Goal: Task Accomplishment & Management: Use online tool/utility

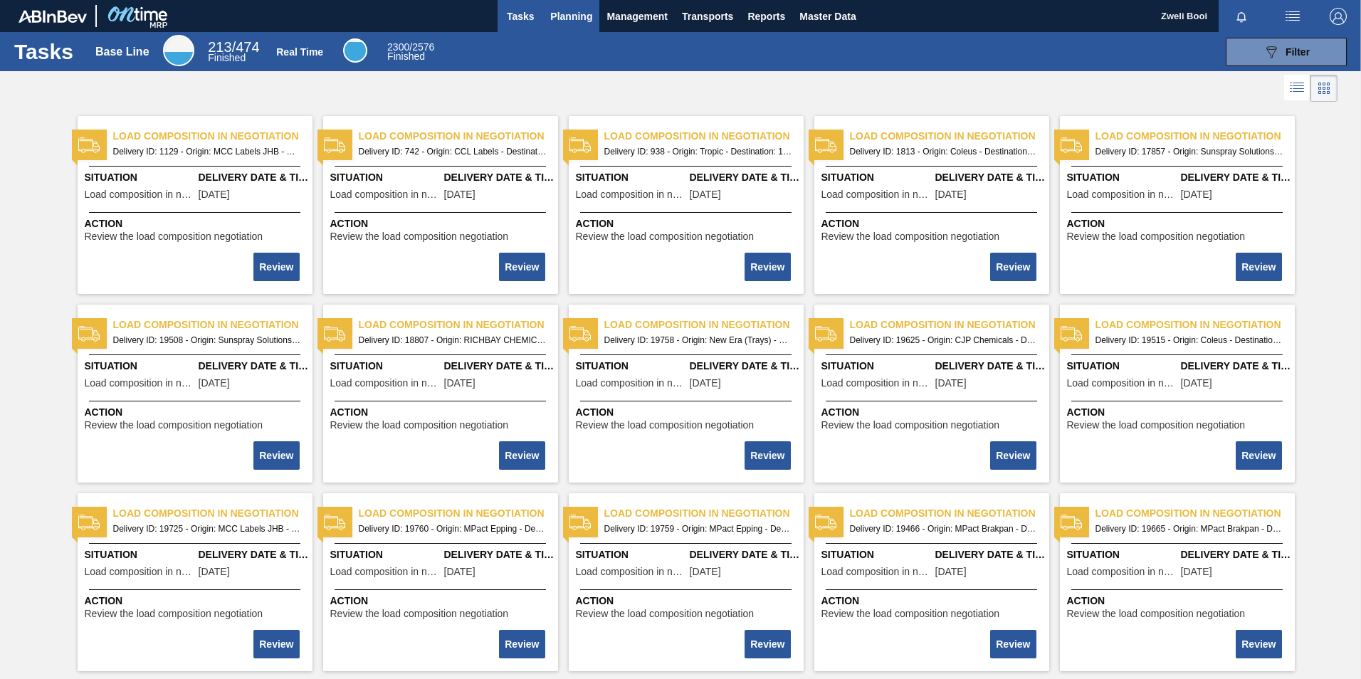
click at [567, 17] on span "Planning" at bounding box center [571, 16] width 42 height 17
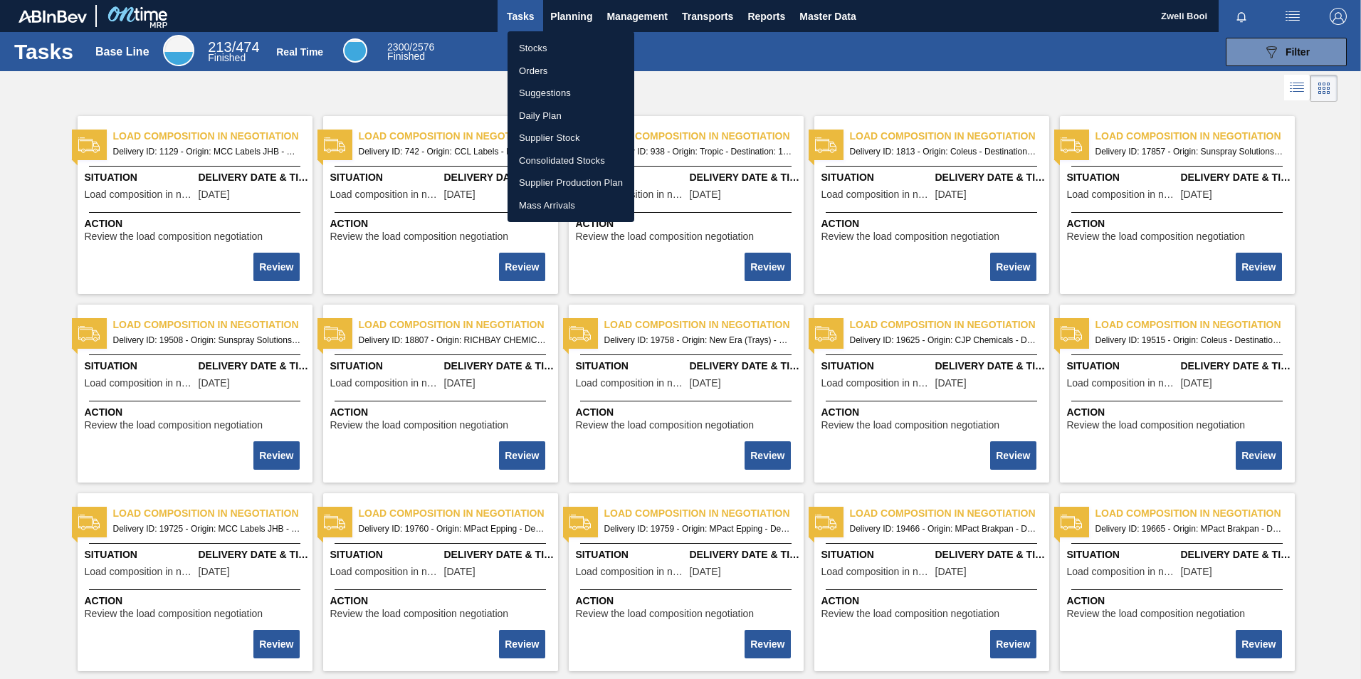
click at [540, 41] on li "Stocks" at bounding box center [571, 48] width 127 height 23
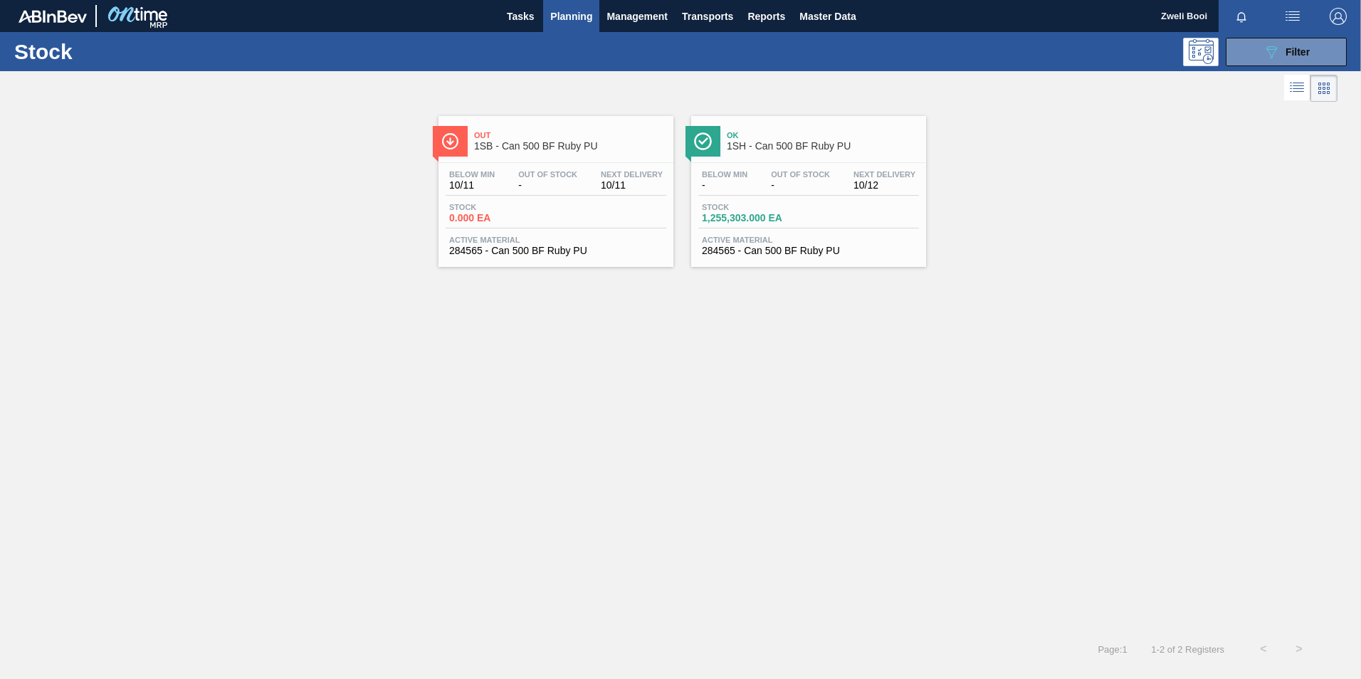
click at [547, 146] on span "1SB - Can 500 BF Ruby PU" at bounding box center [570, 146] width 192 height 11
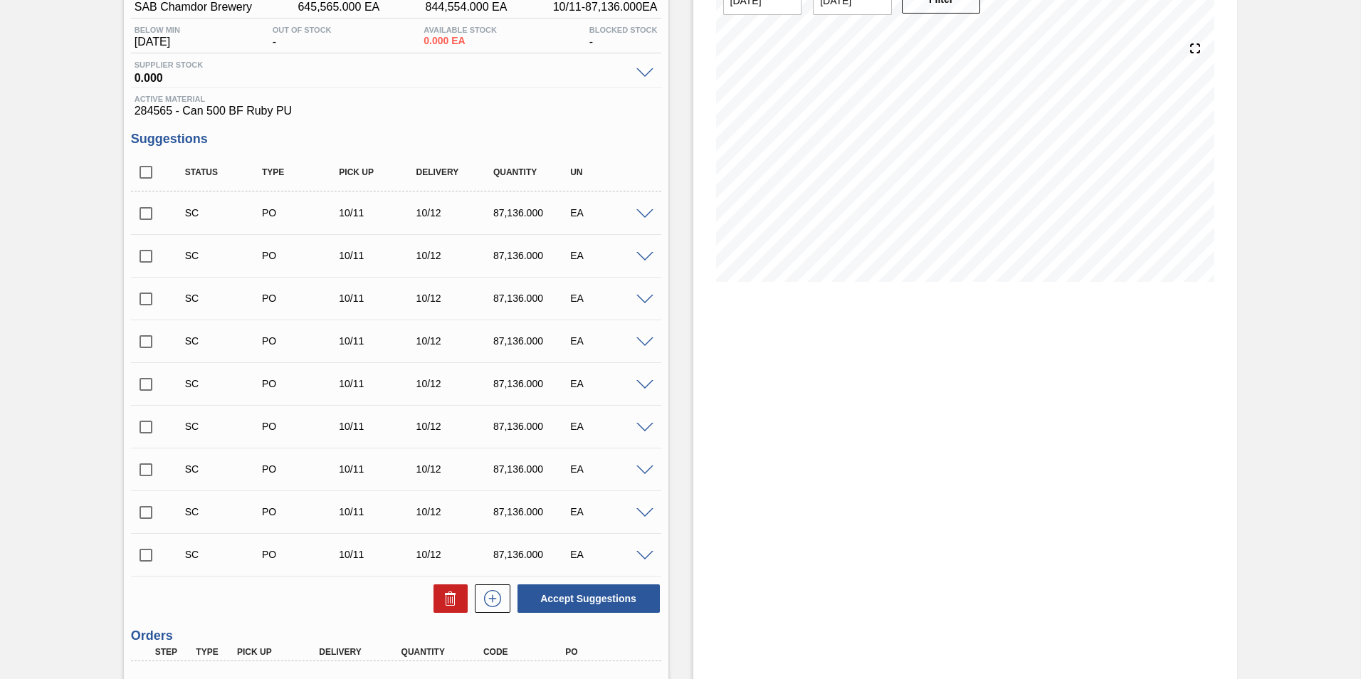
scroll to position [134, 0]
click at [642, 216] on span at bounding box center [645, 215] width 17 height 11
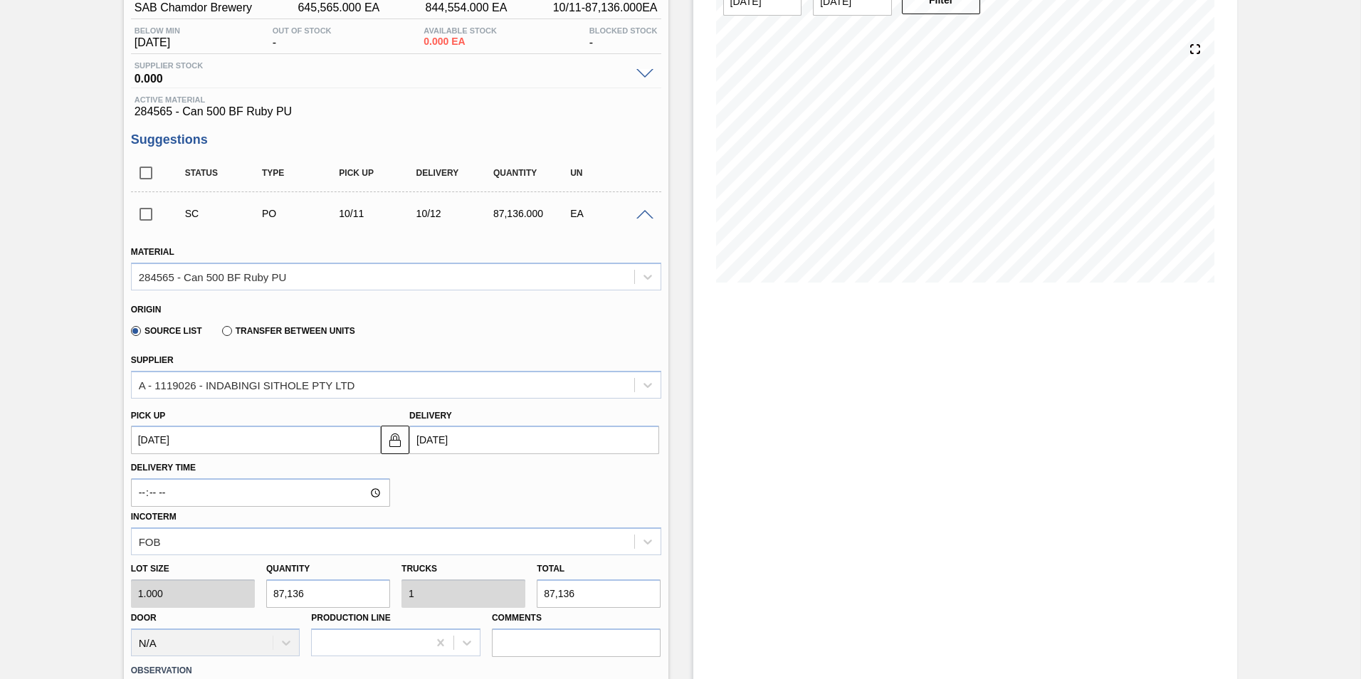
click at [642, 211] on span at bounding box center [645, 215] width 17 height 11
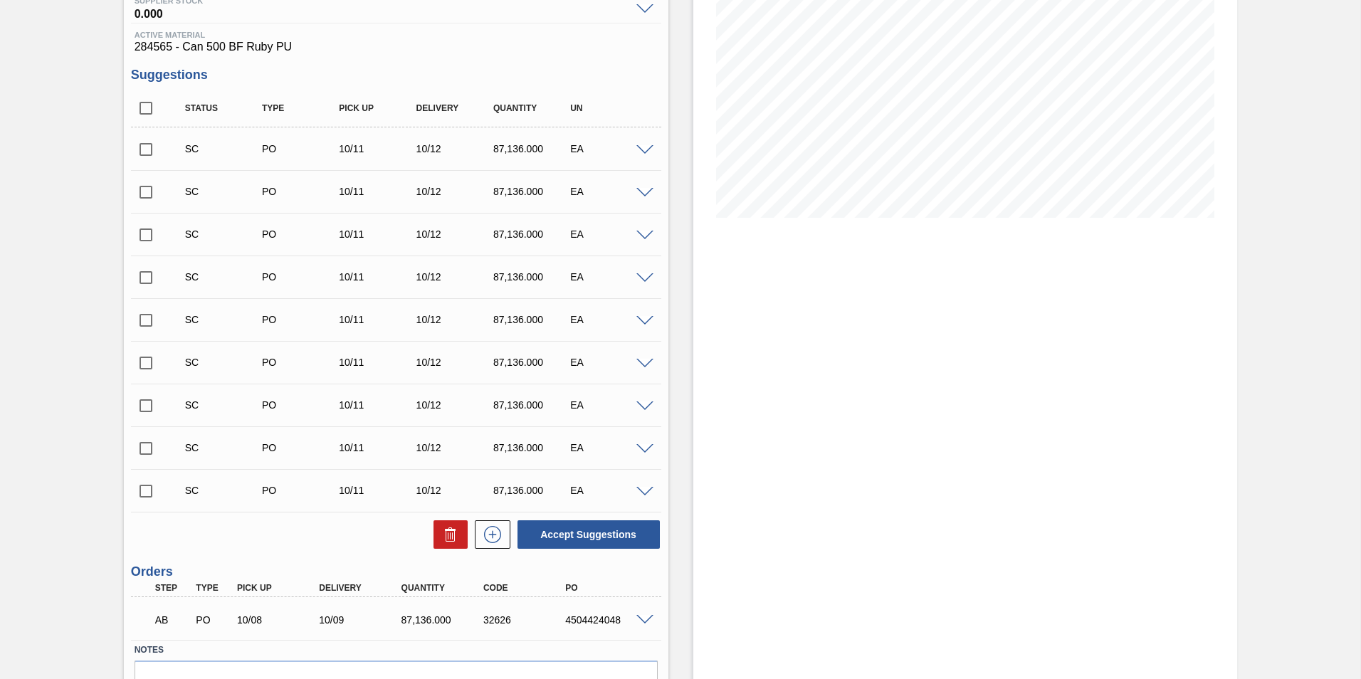
scroll to position [276, 0]
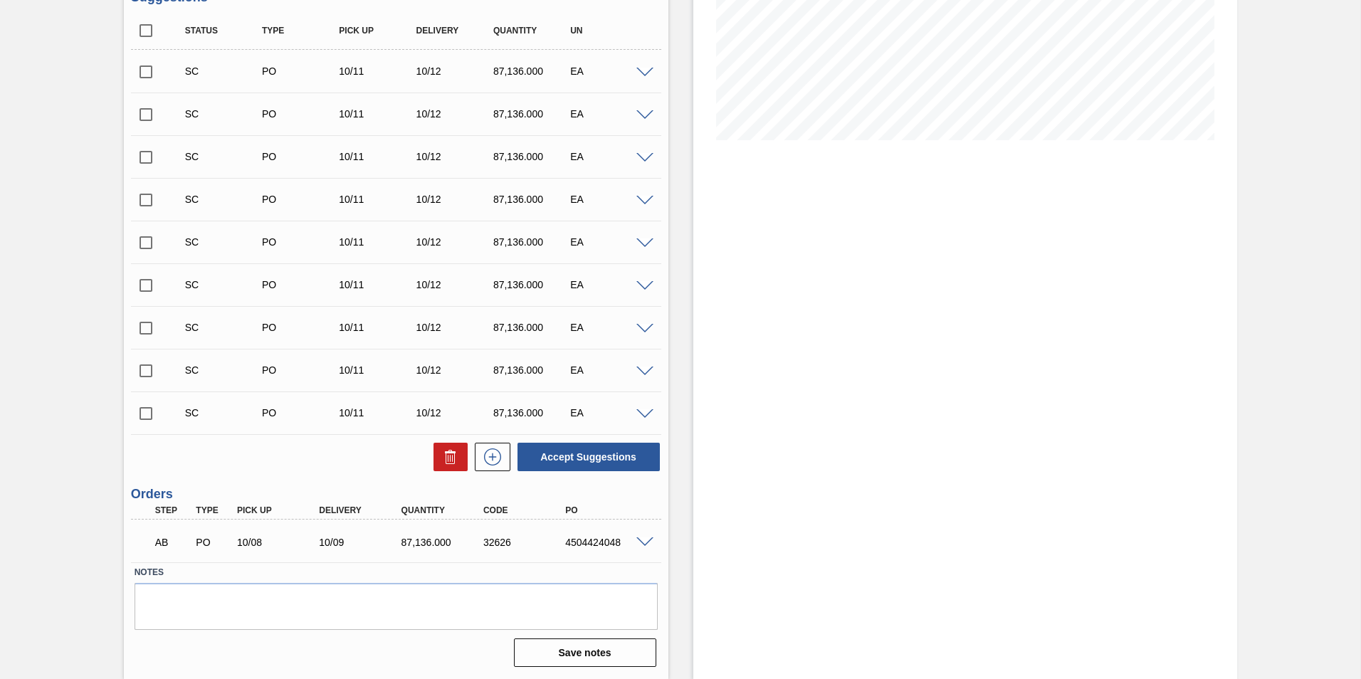
click at [649, 541] on span at bounding box center [645, 543] width 17 height 11
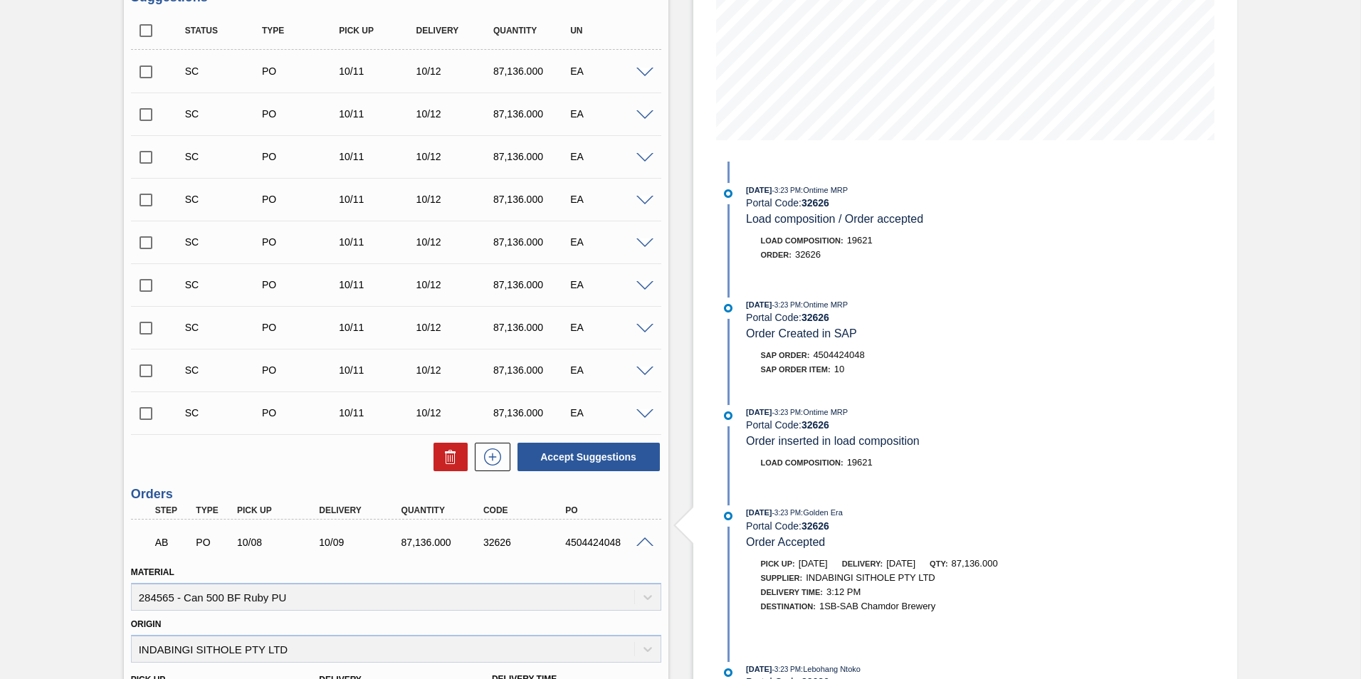
click at [639, 543] on span at bounding box center [645, 543] width 17 height 11
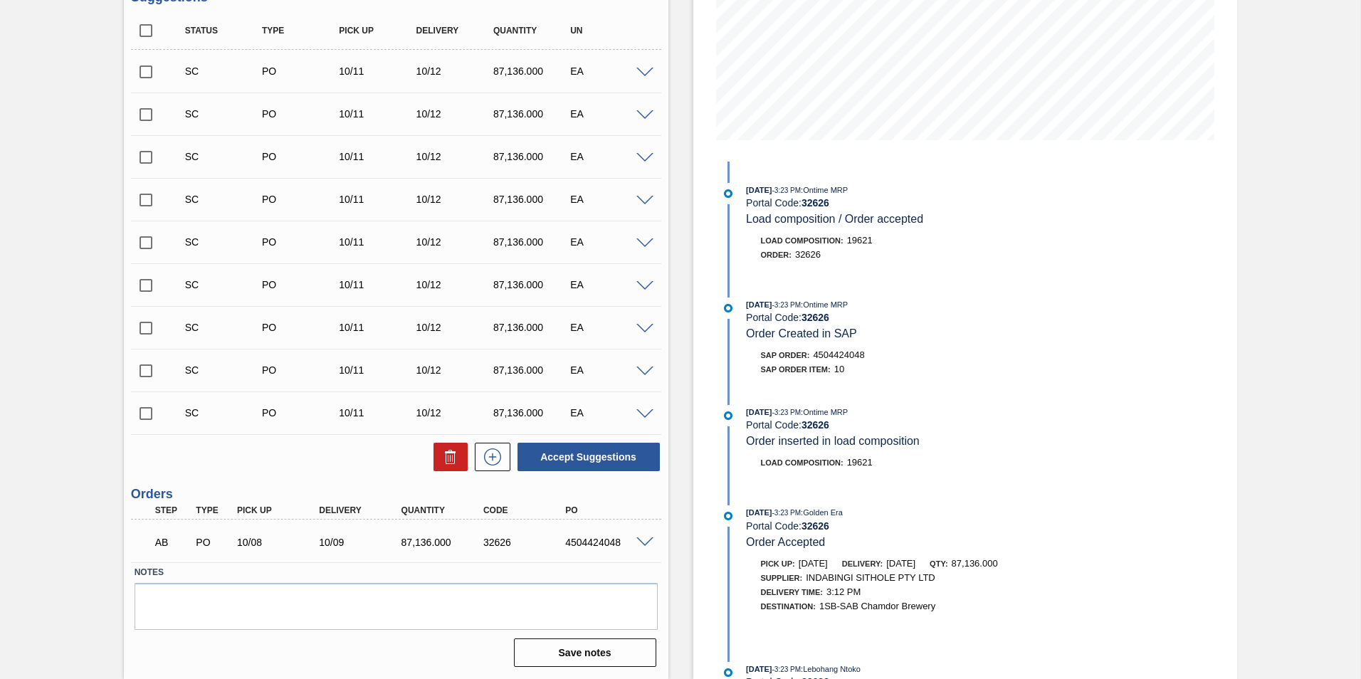
click at [642, 72] on span at bounding box center [645, 73] width 17 height 11
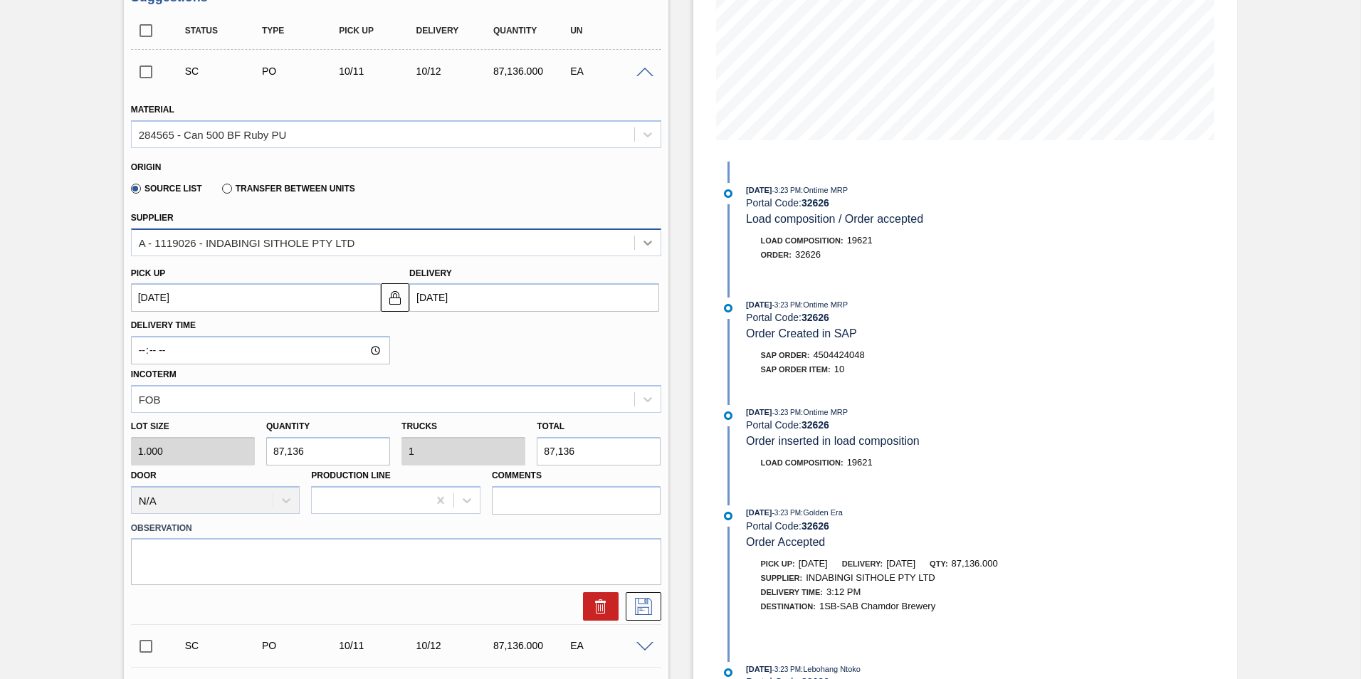
click at [651, 236] on icon at bounding box center [648, 243] width 14 height 14
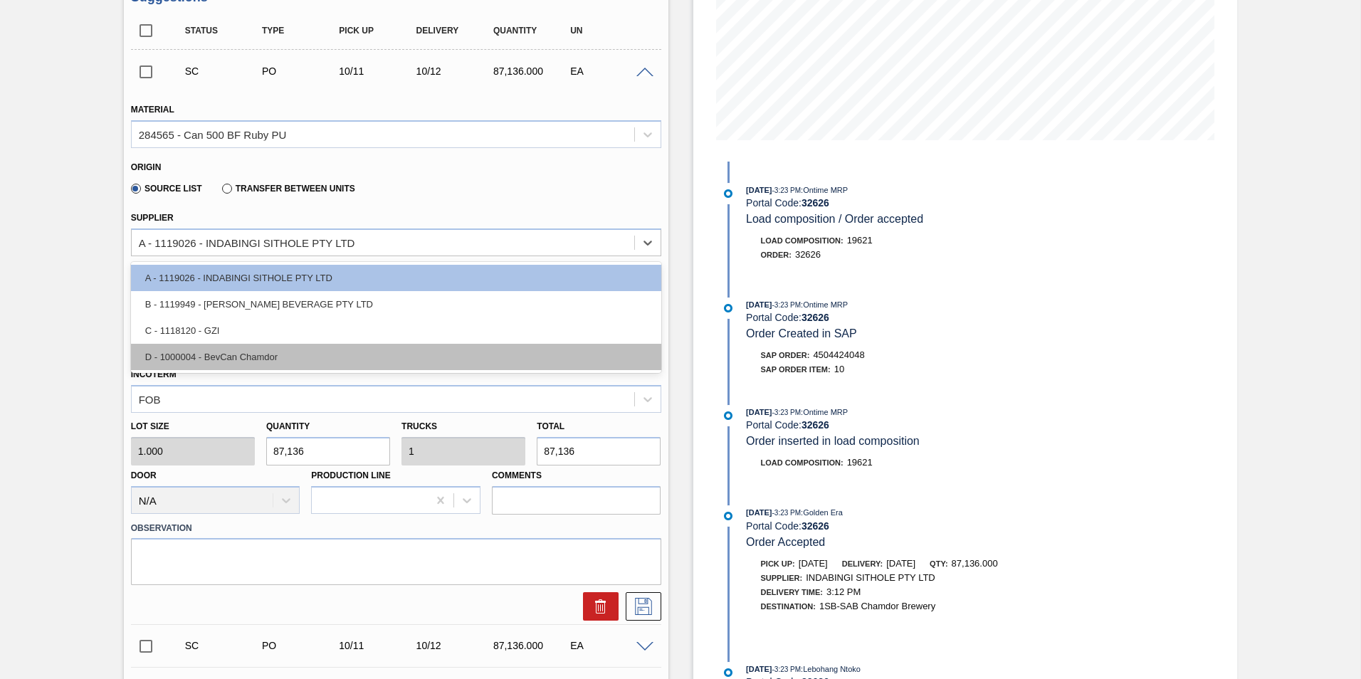
click at [272, 362] on div "D - 1000004 - BevCan Chamdor" at bounding box center [396, 357] width 530 height 26
type input "163,380.000"
type input "0.533"
type input "0.053"
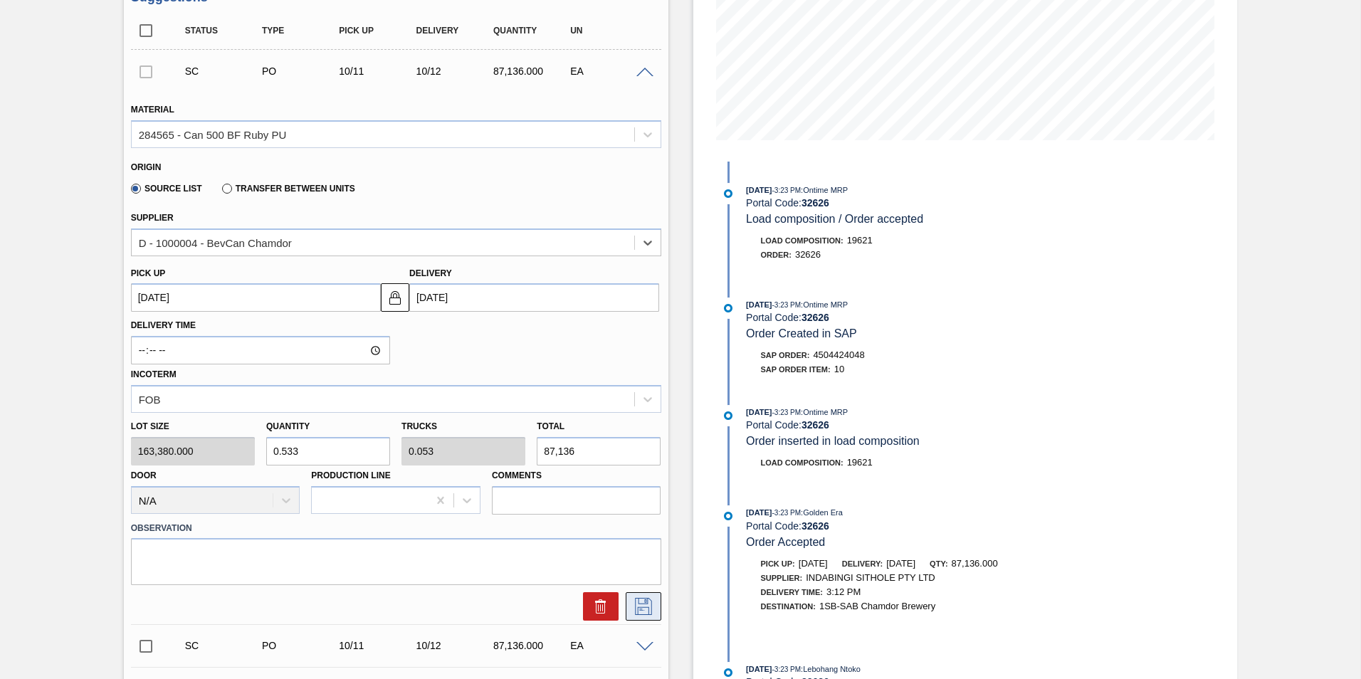
click at [642, 602] on icon at bounding box center [643, 606] width 23 height 17
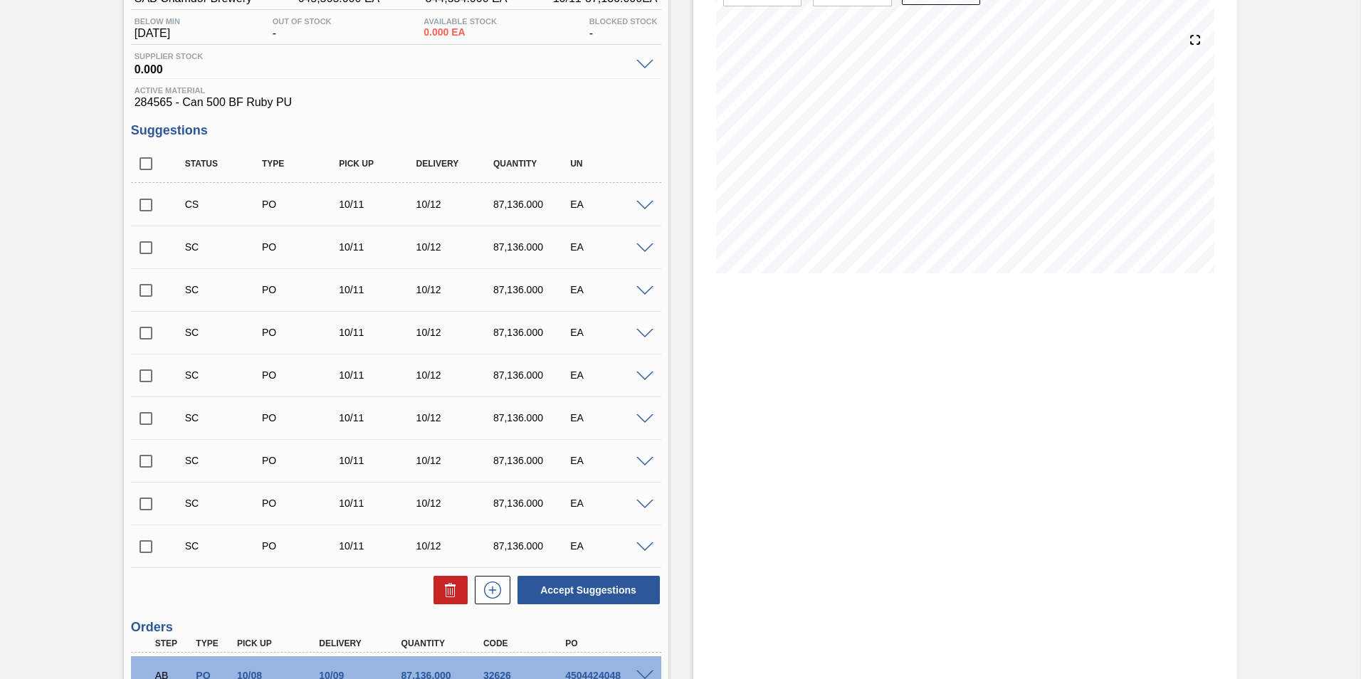
scroll to position [134, 0]
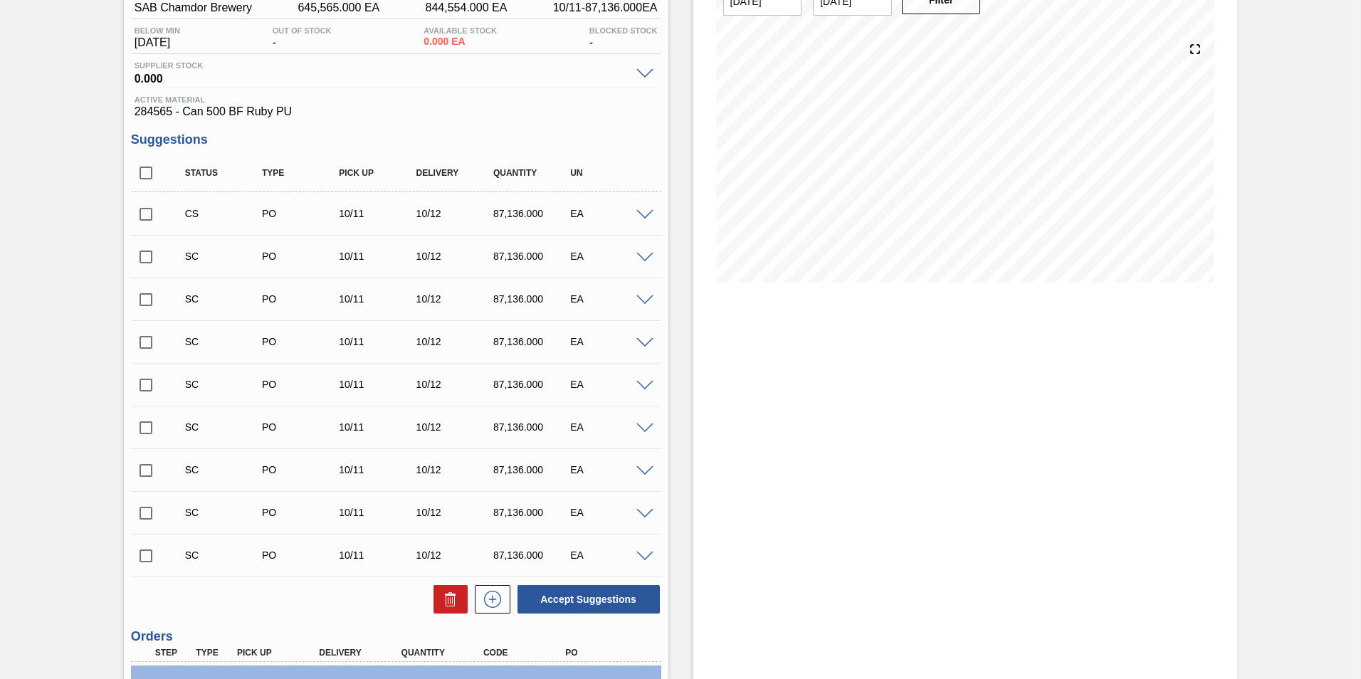
click at [143, 215] on input "checkbox" at bounding box center [146, 214] width 30 height 30
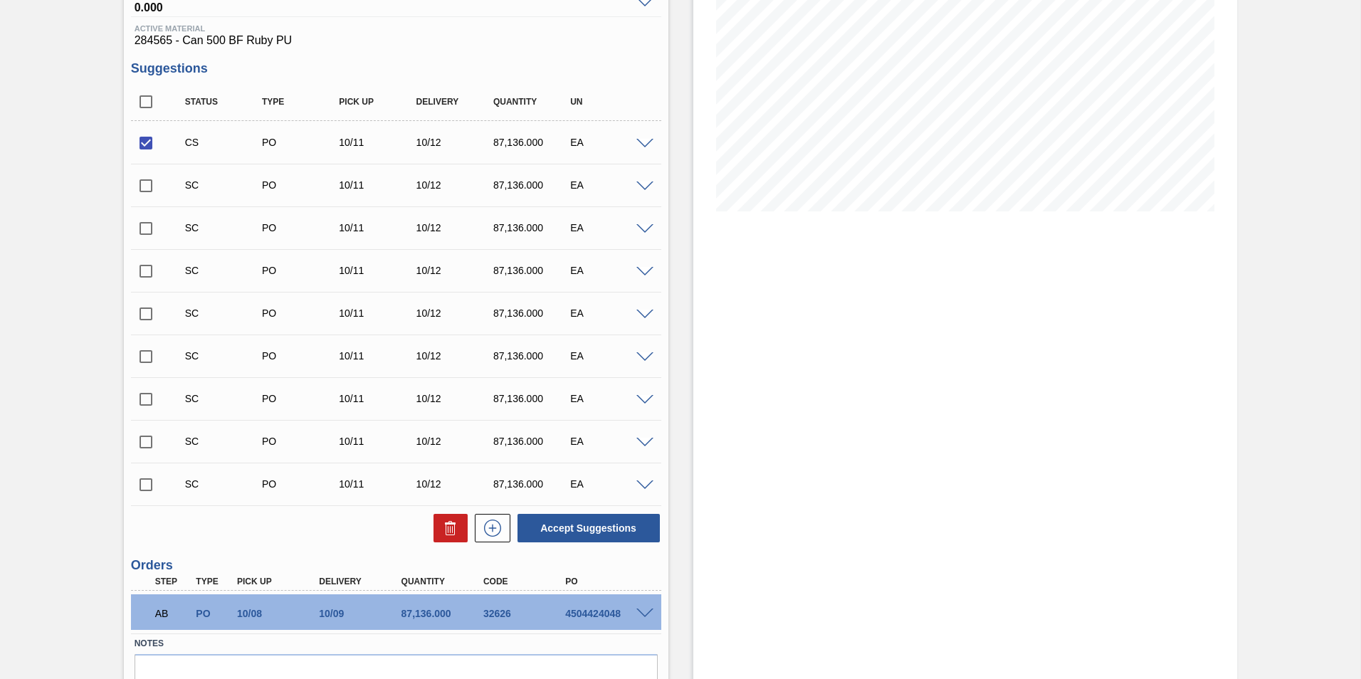
scroll to position [276, 0]
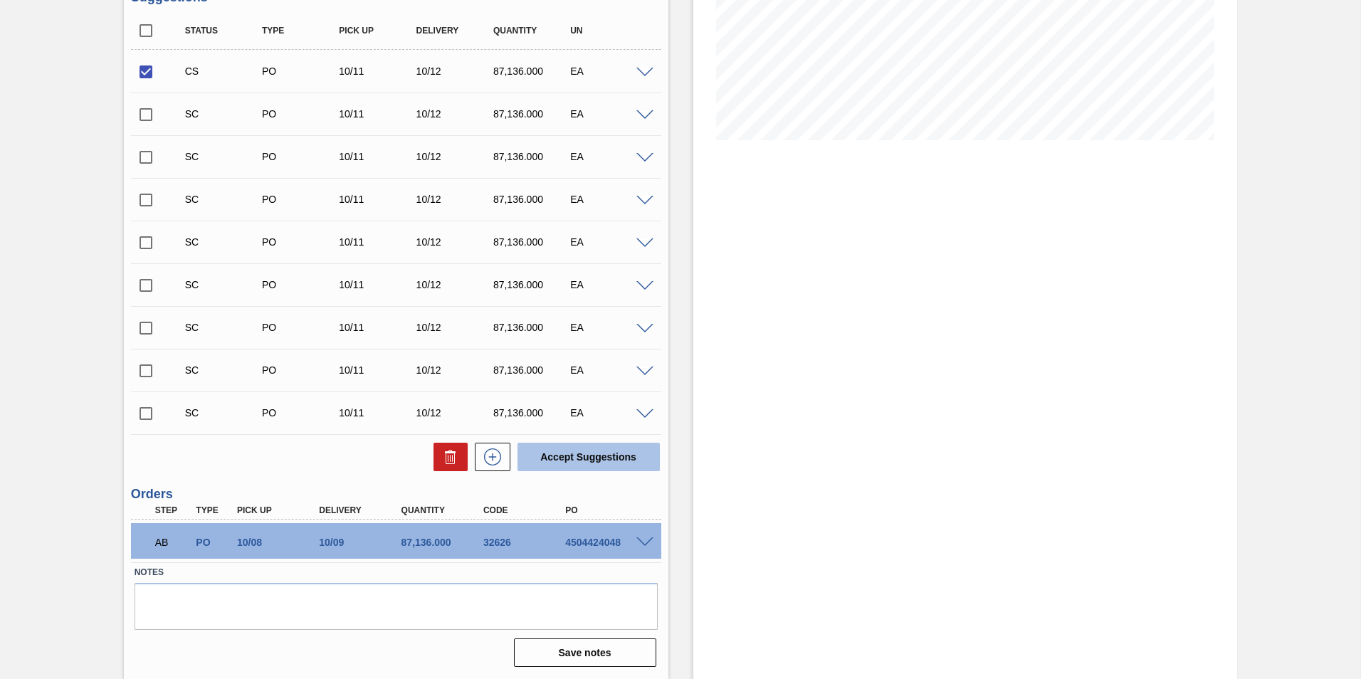
click at [602, 458] on button "Accept Suggestions" at bounding box center [589, 457] width 142 height 28
checkbox input "false"
